Goal: Communication & Community: Answer question/provide support

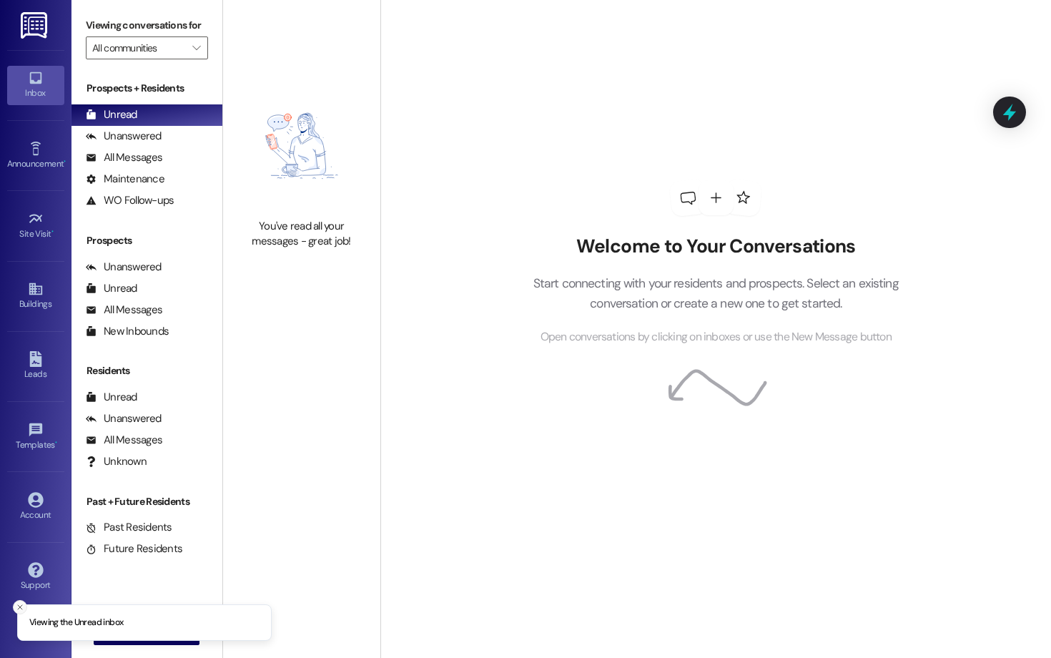
click at [19, 603] on icon "Close toast" at bounding box center [20, 607] width 9 height 9
click at [142, 626] on span "New Message" at bounding box center [155, 632] width 59 height 15
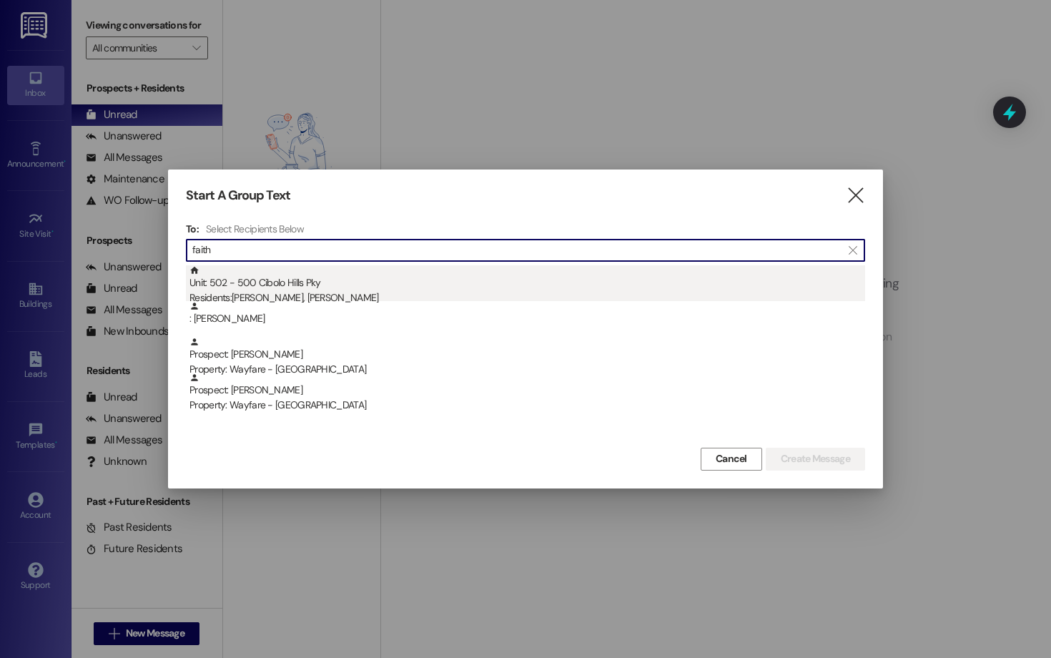
type input "faith"
click at [391, 272] on div "Unit: 502 - 500 Cibolo Hills Pky Residents: [PERSON_NAME], [PERSON_NAME]" at bounding box center [527, 285] width 676 height 41
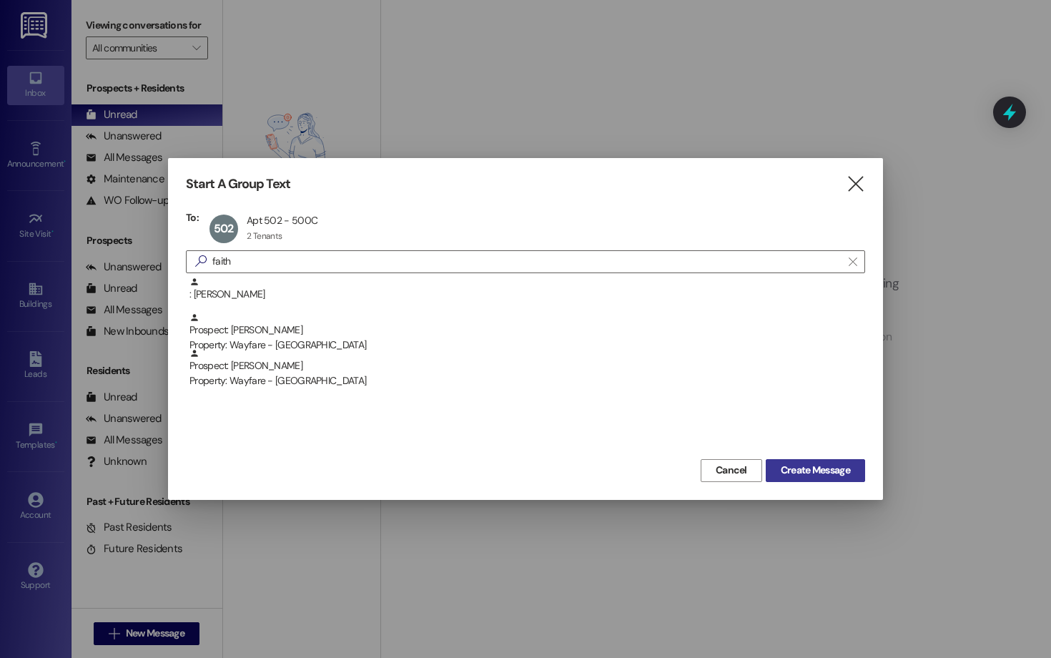
click at [825, 462] on button "Create Message" at bounding box center [815, 470] width 99 height 23
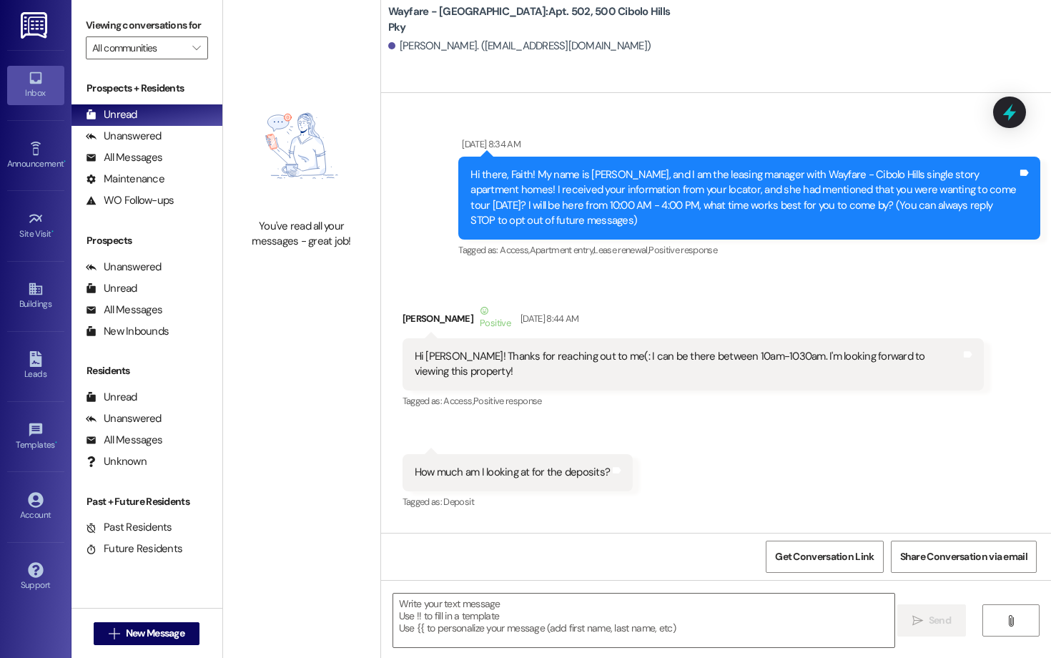
scroll to position [65192, 0]
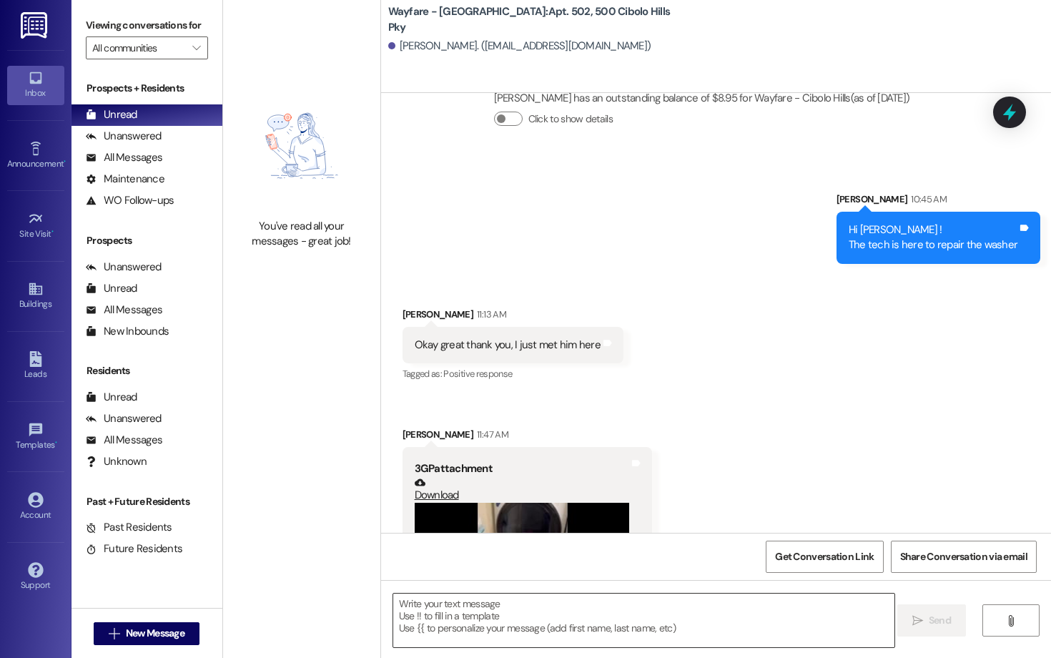
click at [580, 643] on textarea at bounding box center [643, 620] width 501 height 54
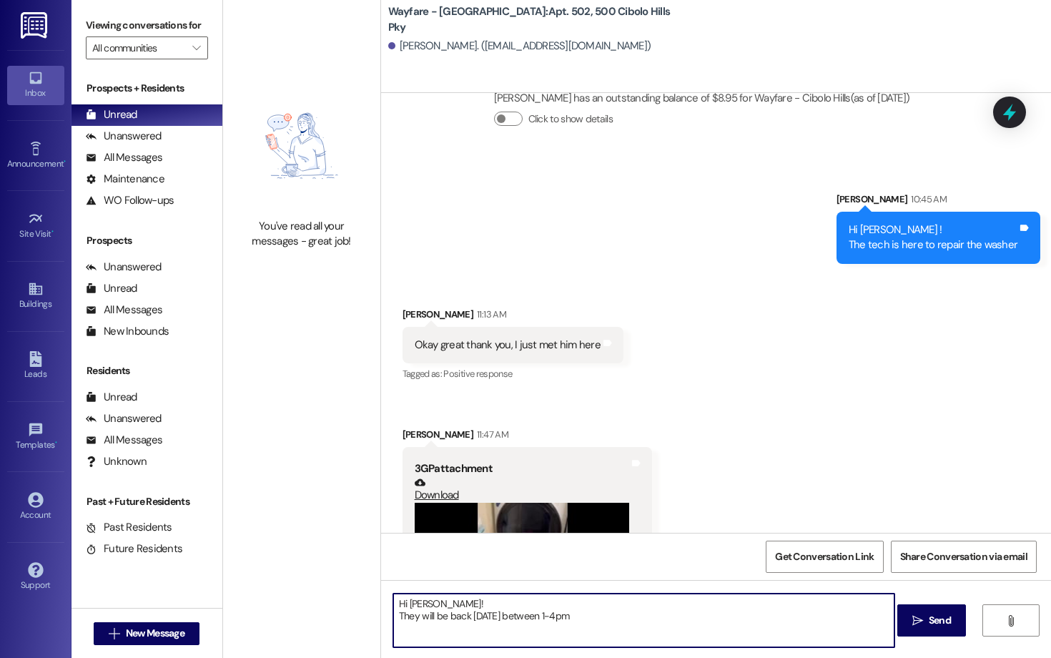
type textarea "Hi [PERSON_NAME]! They will be back [DATE] between 1-4pm."
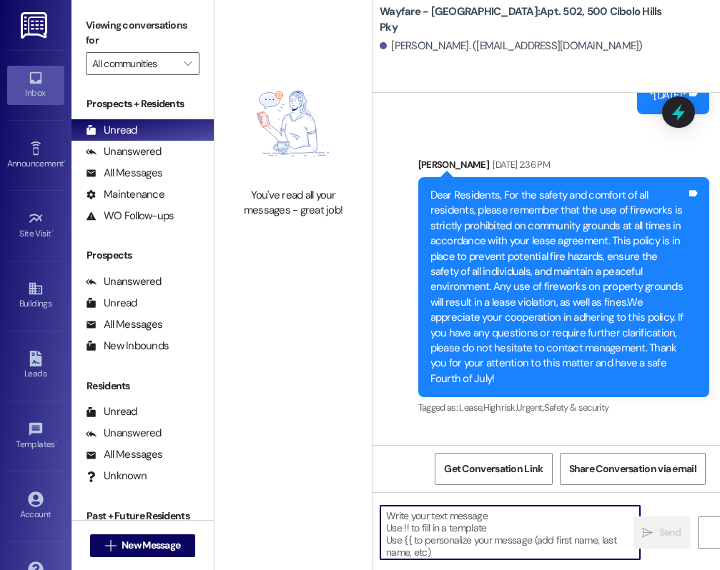
scroll to position [76657, 0]
